Goal: Information Seeking & Learning: Learn about a topic

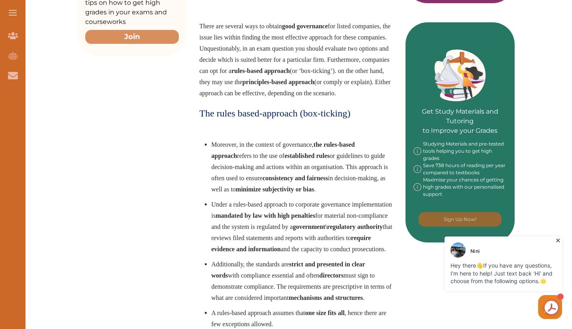
drag, startPoint x: 331, startPoint y: 168, endPoint x: 353, endPoint y: 187, distance: 29.7
click at [353, 187] on span "Moreover, in the context of governance, the rules-based approach refers to the …" at bounding box center [300, 166] width 177 height 51
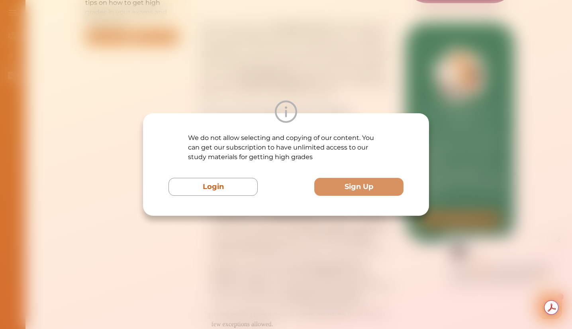
click at [336, 175] on div "We do not allow selecting and copying of our content. You can get our subscript…" at bounding box center [286, 164] width 235 height 63
drag, startPoint x: 437, startPoint y: 88, endPoint x: 399, endPoint y: 79, distance: 38.6
click at [436, 88] on div "We do not allow selecting and copying of our content. You can get our subscript…" at bounding box center [286, 164] width 572 height 329
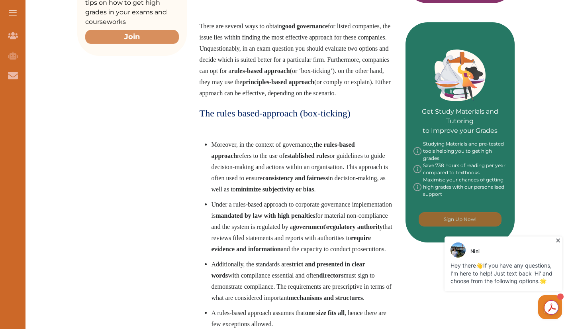
drag, startPoint x: 330, startPoint y: 168, endPoint x: 352, endPoint y: 175, distance: 23.3
click at [352, 175] on li "Moreover, in the context of governance, the rules-based approach refers to the …" at bounding box center [302, 167] width 181 height 56
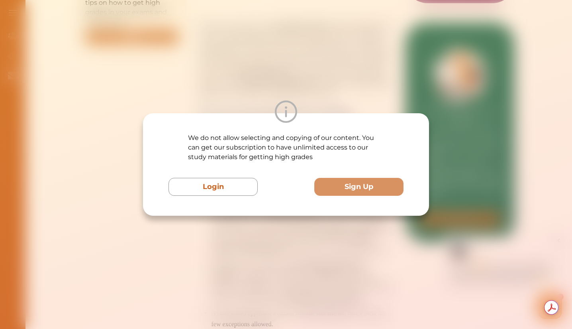
click at [442, 67] on div "We do not allow selecting and copying of our content. You can get our subscript…" at bounding box center [286, 164] width 572 height 329
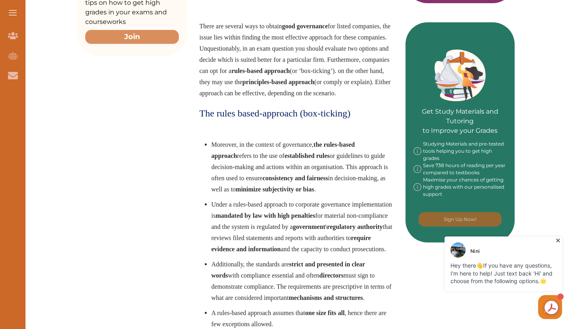
drag, startPoint x: 345, startPoint y: 157, endPoint x: 362, endPoint y: 166, distance: 19.3
drag, startPoint x: 308, startPoint y: 185, endPoint x: 377, endPoint y: 180, distance: 68.3
click at [377, 180] on li "Moreover, in the context of governance, the rules-based approach refers to the …" at bounding box center [302, 167] width 181 height 56
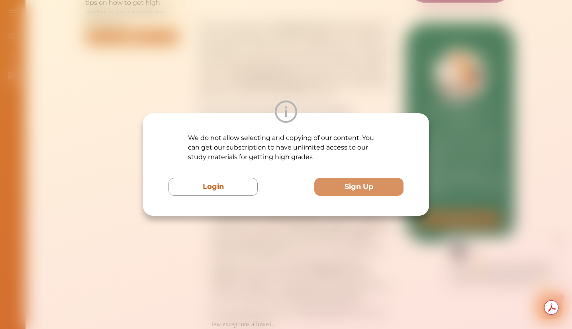
click at [360, 86] on div "We do not allow selecting and copying of our content. You can get our subscript…" at bounding box center [286, 164] width 572 height 329
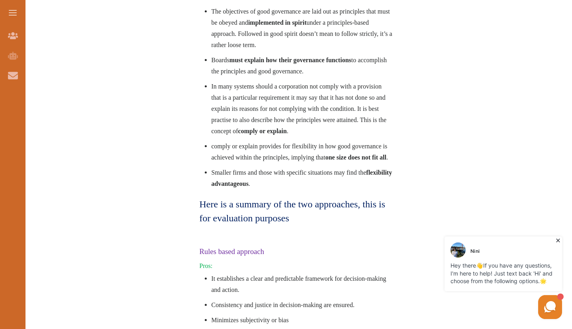
scroll to position [607, 0]
